Goal: Task Accomplishment & Management: Manage account settings

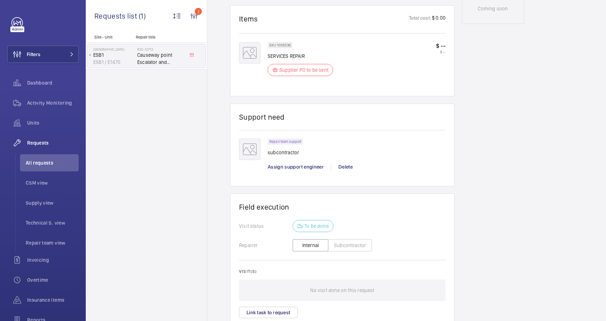
scroll to position [491, 0]
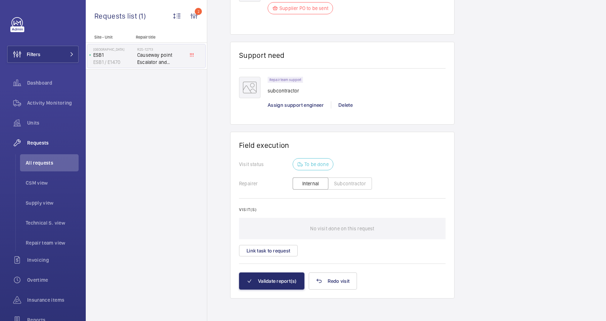
click at [347, 183] on button "Subcontractor" at bounding box center [350, 184] width 44 height 12
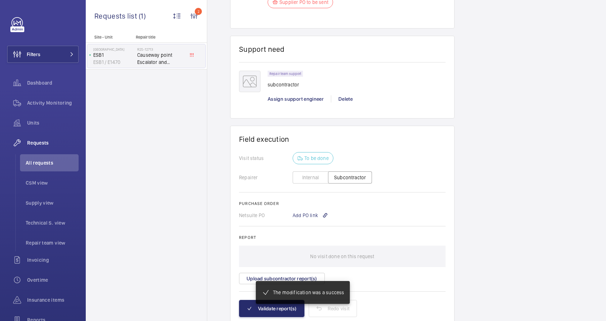
scroll to position [524, 0]
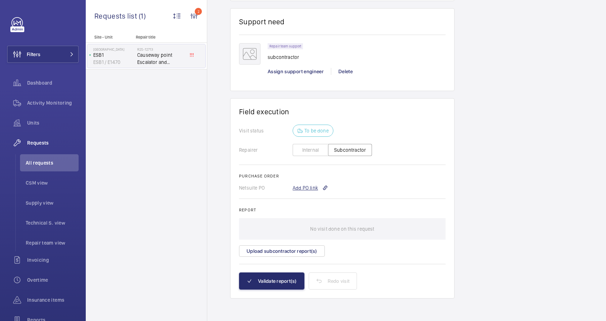
click at [303, 188] on div "Add PO link" at bounding box center [310, 187] width 35 height 7
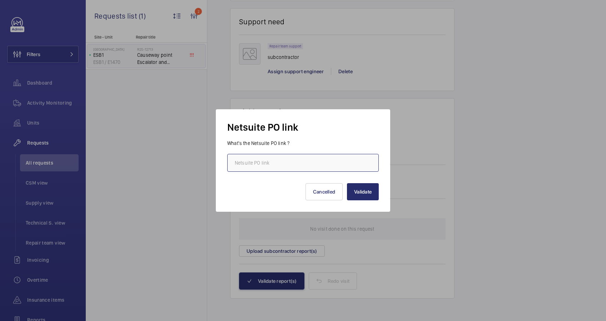
click at [279, 162] on input "text" at bounding box center [303, 163] width 152 height 18
paste input "[URL][DOMAIN_NAME][DOMAIN_NAME]"
type input "[URL][DOMAIN_NAME][DOMAIN_NAME]"
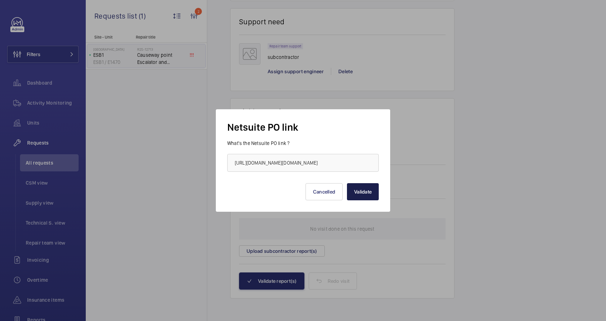
click at [365, 189] on button "Validate" at bounding box center [363, 191] width 32 height 17
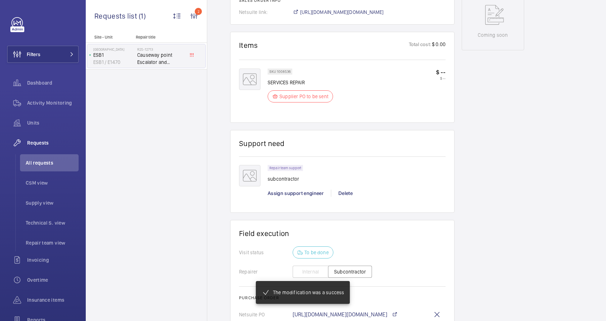
scroll to position [307, 0]
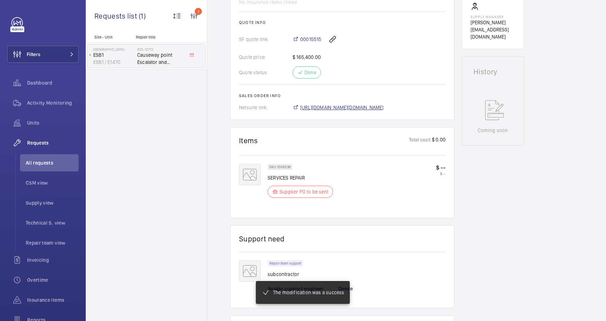
click at [384, 107] on span "[URL][DOMAIN_NAME][DOMAIN_NAME]" at bounding box center [342, 107] width 84 height 7
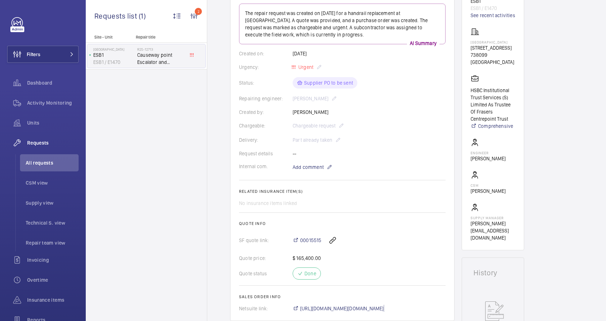
scroll to position [0, 0]
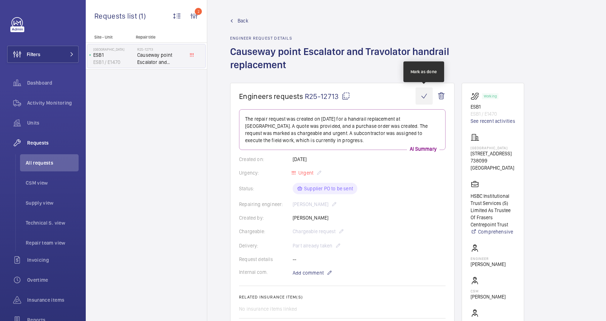
click at [423, 93] on wm-front-icon-button at bounding box center [424, 96] width 17 height 17
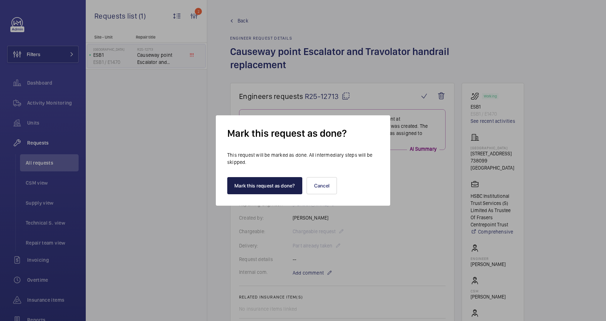
click at [256, 187] on button "Mark this request as done?" at bounding box center [264, 185] width 75 height 17
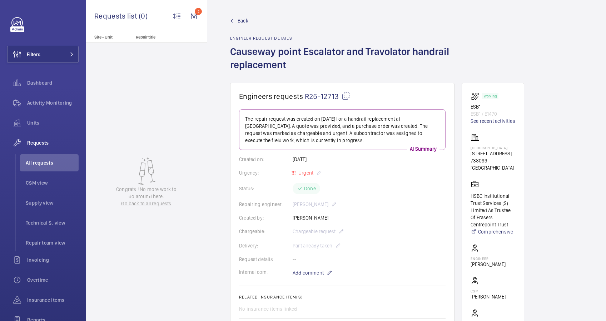
click at [237, 23] on link "Back" at bounding box center [342, 20] width 225 height 7
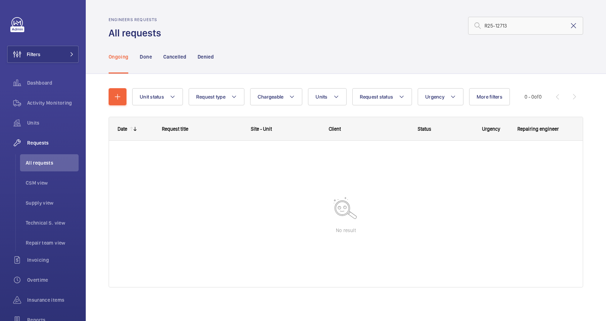
click at [570, 28] on mat-icon at bounding box center [574, 25] width 9 height 9
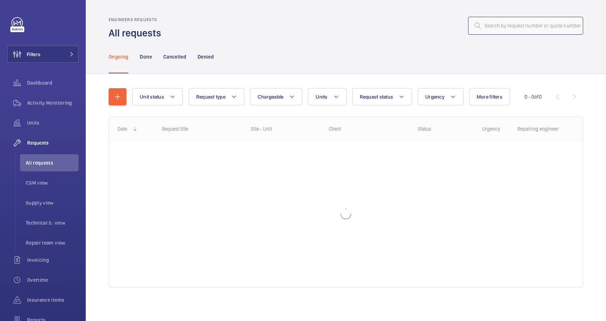
click at [476, 24] on input "text" at bounding box center [525, 26] width 115 height 18
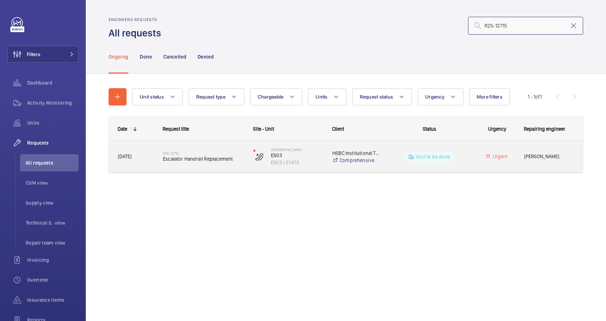
type input "R25-12715"
click at [232, 165] on div "R25-12715 Escalator Handrail Replacement" at bounding box center [203, 157] width 81 height 21
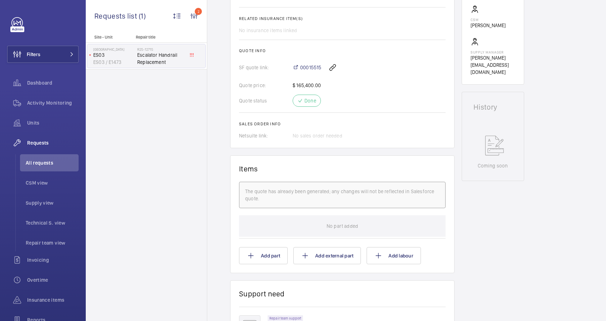
scroll to position [381, 0]
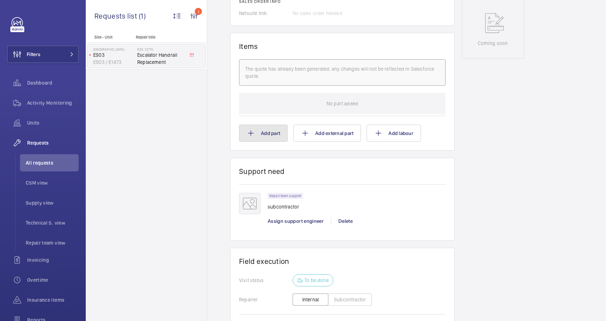
click at [263, 138] on button "Add part" at bounding box center [263, 133] width 49 height 17
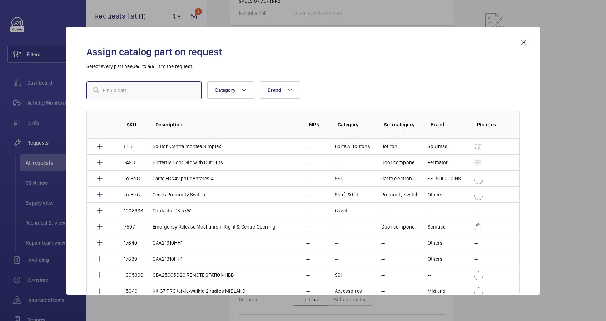
click at [114, 92] on input "text" at bounding box center [144, 91] width 115 height 18
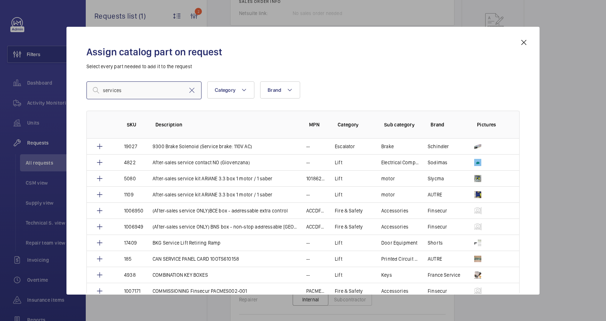
type input "services"
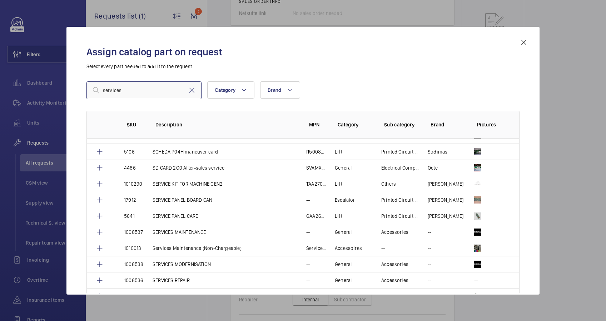
scroll to position [477, 0]
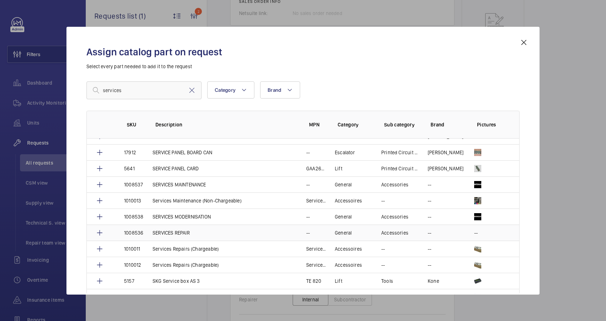
click at [172, 231] on p "SERVICES REPAIR" at bounding box center [171, 233] width 37 height 7
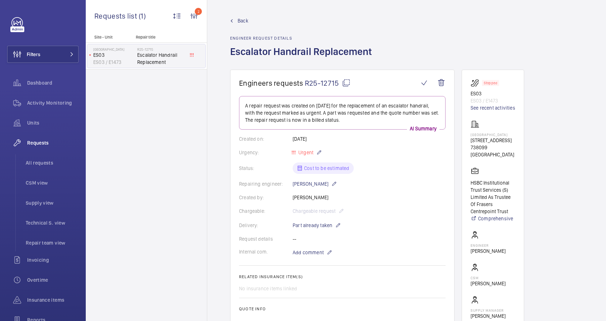
scroll to position [191, 0]
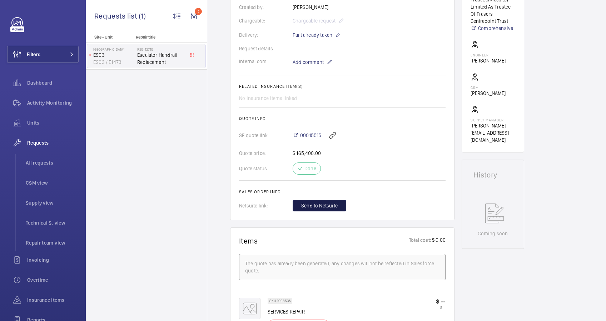
click at [320, 203] on span "Send to Netsuite" at bounding box center [319, 205] width 36 height 7
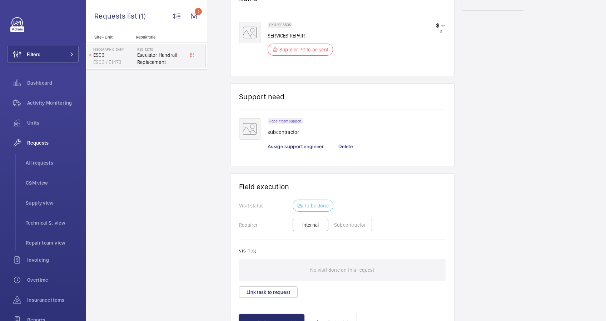
scroll to position [334, 0]
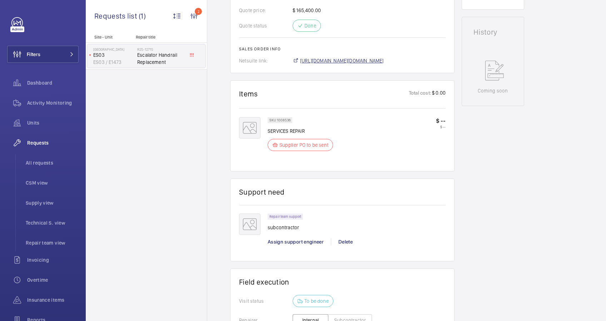
click at [381, 59] on span "[URL][DOMAIN_NAME][DOMAIN_NAME]" at bounding box center [342, 60] width 84 height 7
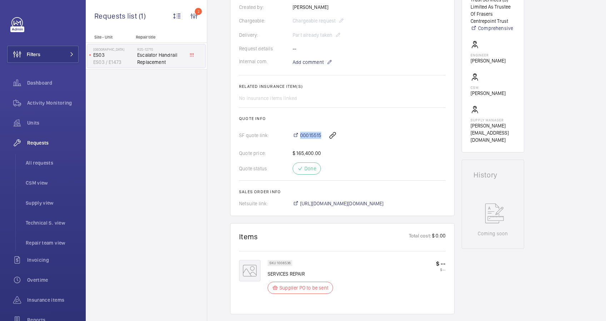
drag, startPoint x: 300, startPoint y: 127, endPoint x: 322, endPoint y: 129, distance: 22.7
click at [322, 129] on div "00015515" at bounding box center [369, 135] width 153 height 17
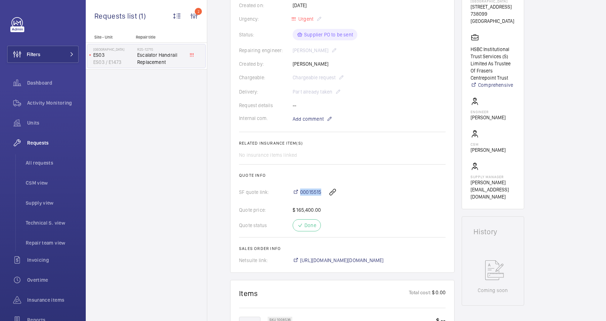
scroll to position [48, 0]
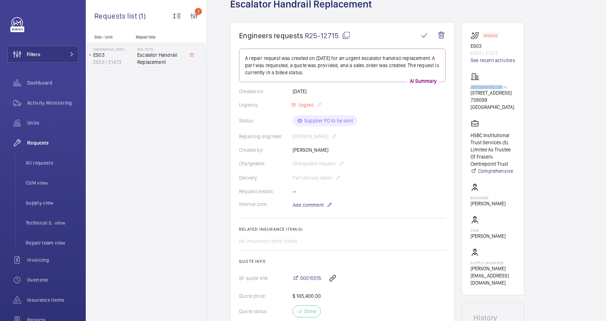
drag, startPoint x: 504, startPoint y: 85, endPoint x: 469, endPoint y: 86, distance: 34.3
click at [469, 86] on wm-front-card "Stopped ES03 ES03 / E1473 See recent activities Causeway Point [STREET_ADDRESS]…" at bounding box center [493, 159] width 63 height 274
drag, startPoint x: 469, startPoint y: 86, endPoint x: 483, endPoint y: 85, distance: 13.3
copy p "[GEOGRAPHIC_DATA]"
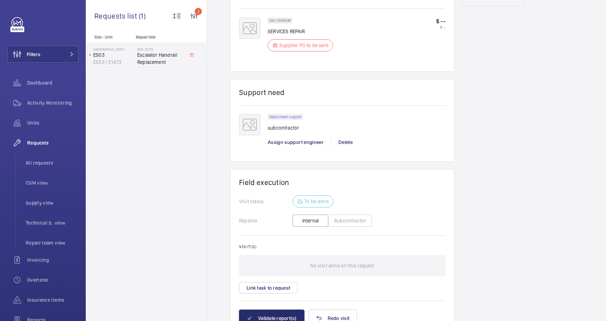
scroll to position [470, 0]
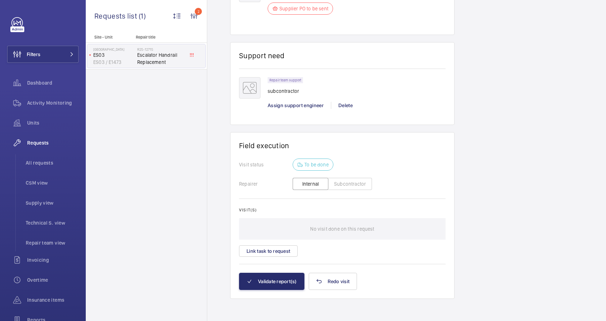
click at [339, 183] on button "Subcontractor" at bounding box center [350, 184] width 44 height 12
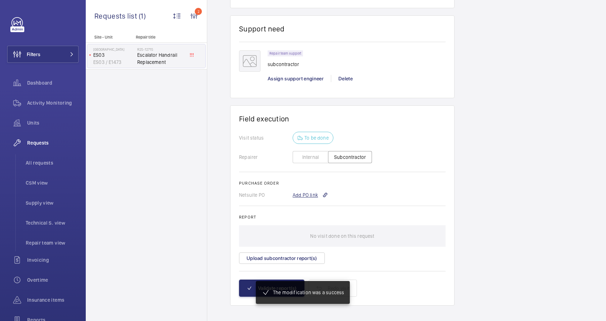
scroll to position [504, 0]
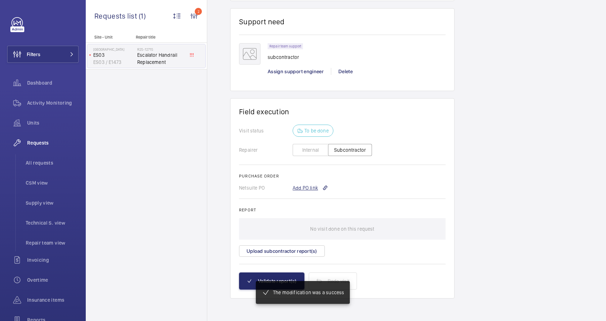
click at [312, 188] on div "Add PO link" at bounding box center [310, 187] width 35 height 7
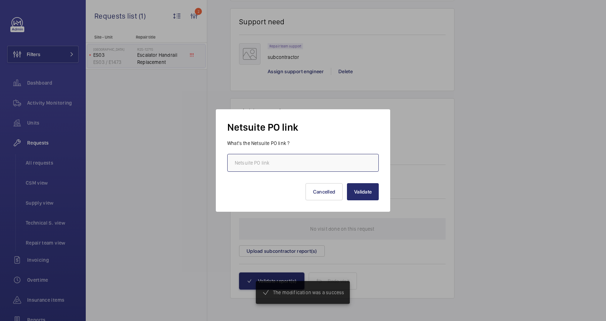
click at [296, 163] on input "text" at bounding box center [303, 163] width 152 height 18
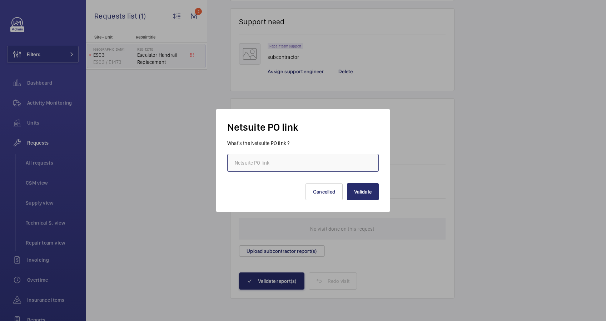
paste input "[URL][DOMAIN_NAME][DOMAIN_NAME]"
type input "[URL][DOMAIN_NAME][DOMAIN_NAME]"
click at [354, 191] on button "Validate" at bounding box center [363, 191] width 32 height 17
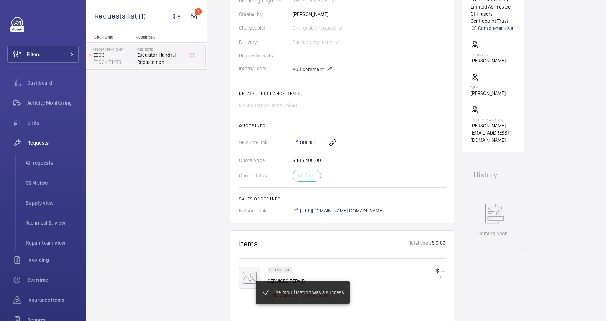
scroll to position [212, 0]
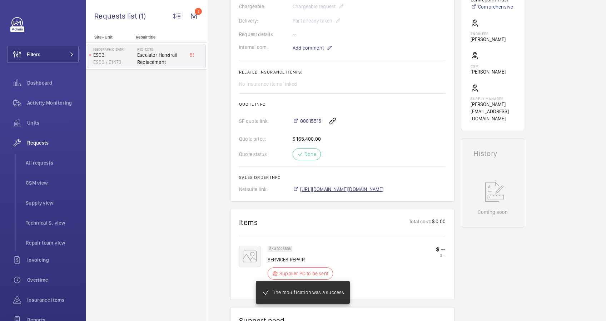
click at [377, 190] on span "[URL][DOMAIN_NAME][DOMAIN_NAME]" at bounding box center [342, 189] width 84 height 7
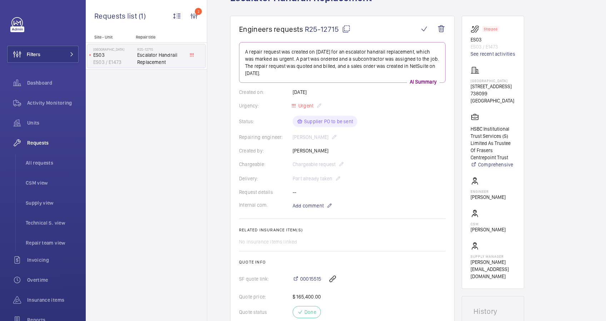
scroll to position [0, 0]
